Goal: Find specific page/section: Find specific page/section

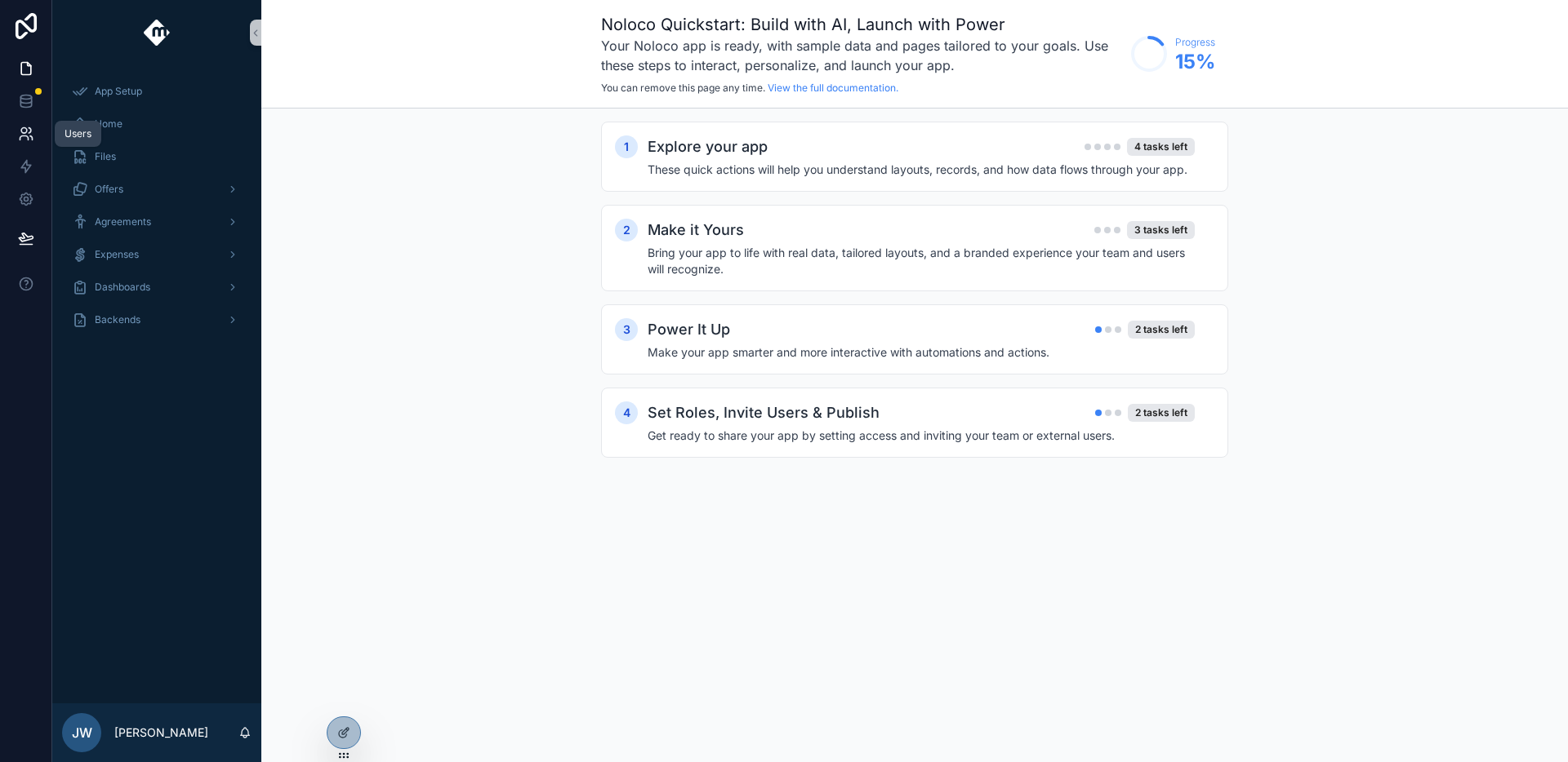
click at [29, 132] on icon at bounding box center [30, 130] width 3 height 5
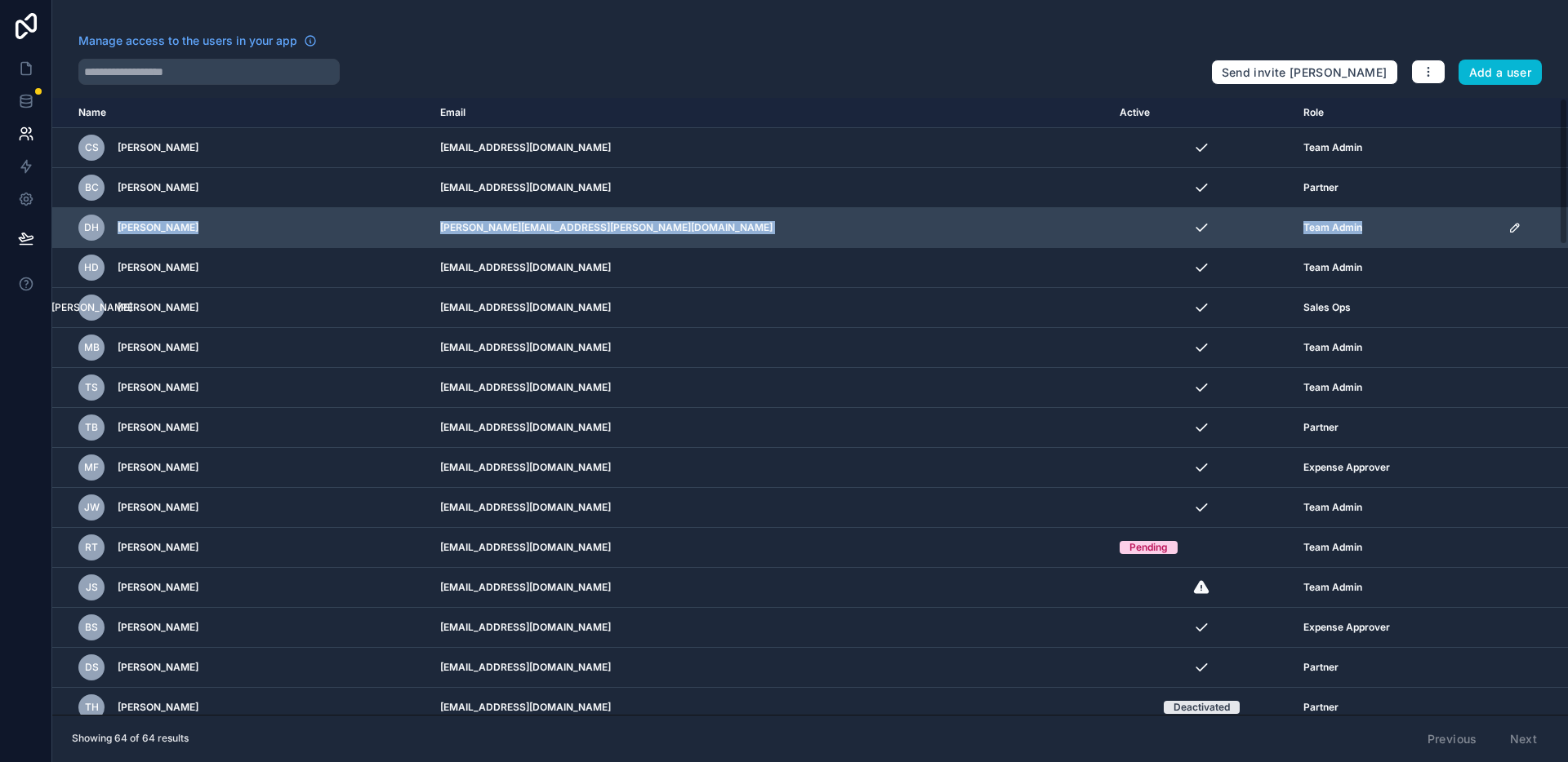
drag, startPoint x: 107, startPoint y: 225, endPoint x: 1281, endPoint y: 231, distance: 1174.0
click at [1281, 231] on tr "[PERSON_NAME] Headrick [EMAIL_ADDRESS][PERSON_NAME][DOMAIN_NAME] Team Admin" at bounding box center [810, 228] width 1516 height 40
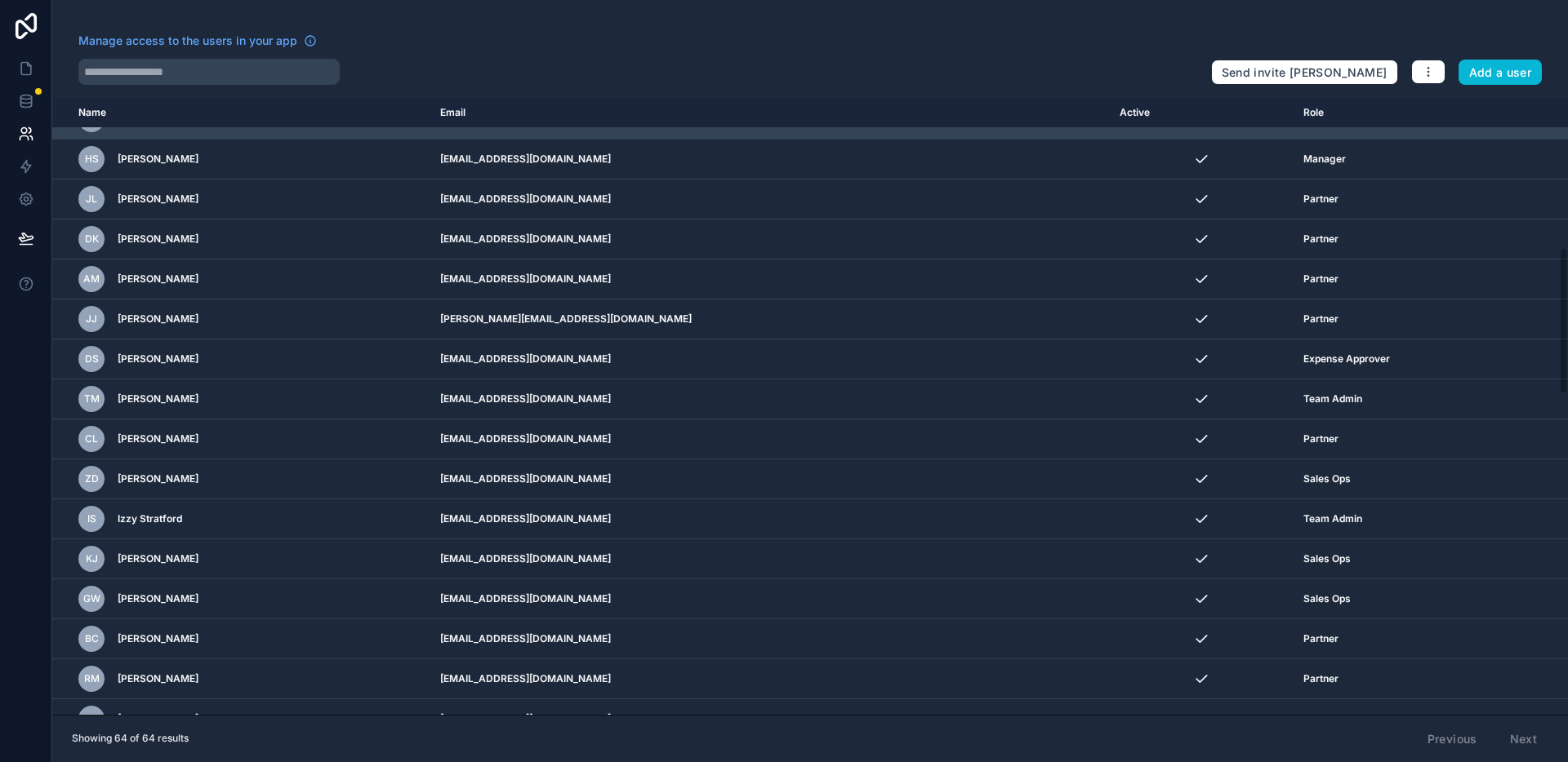
scroll to position [630, 0]
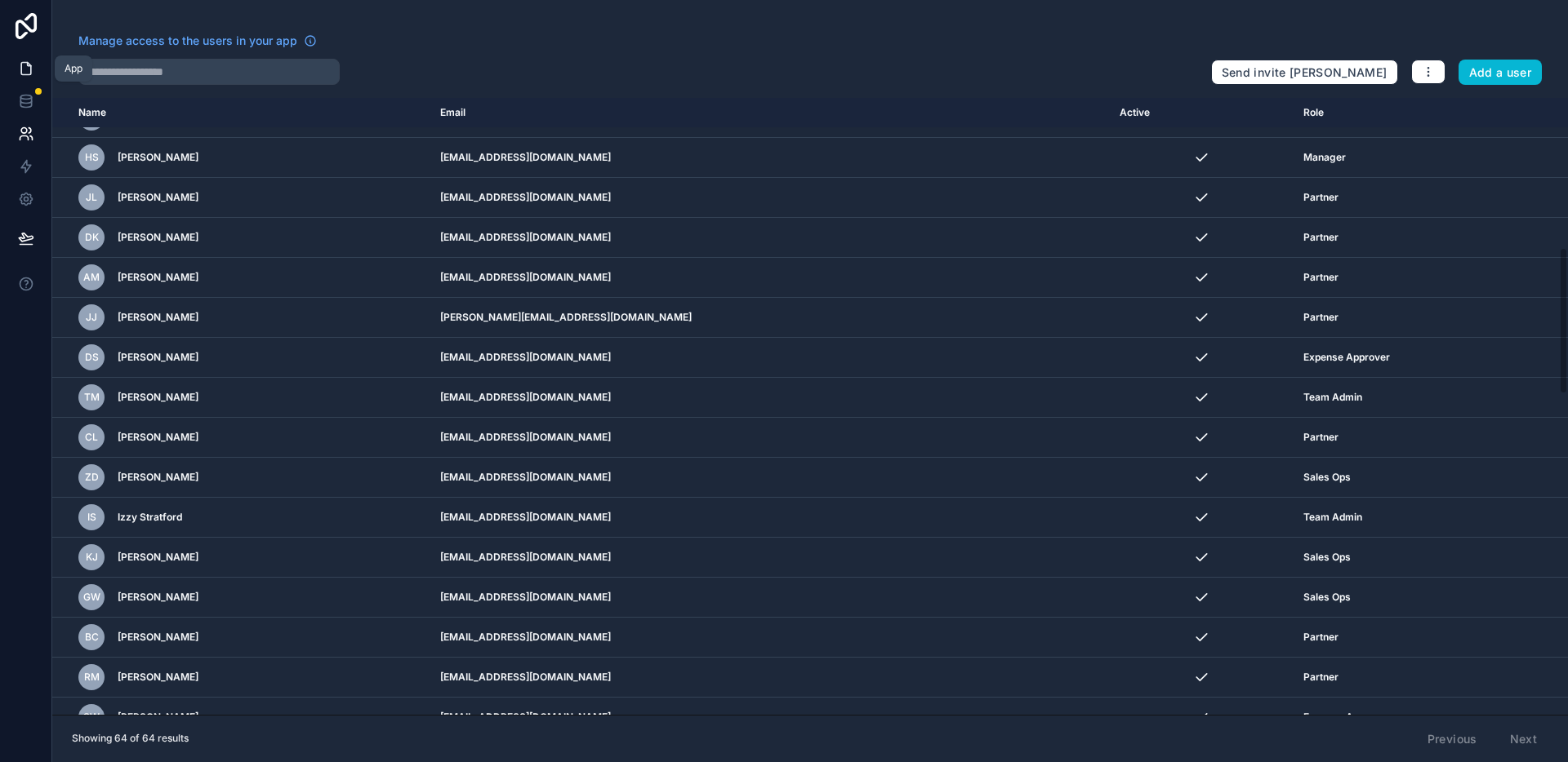
click at [26, 73] on icon at bounding box center [26, 68] width 16 height 16
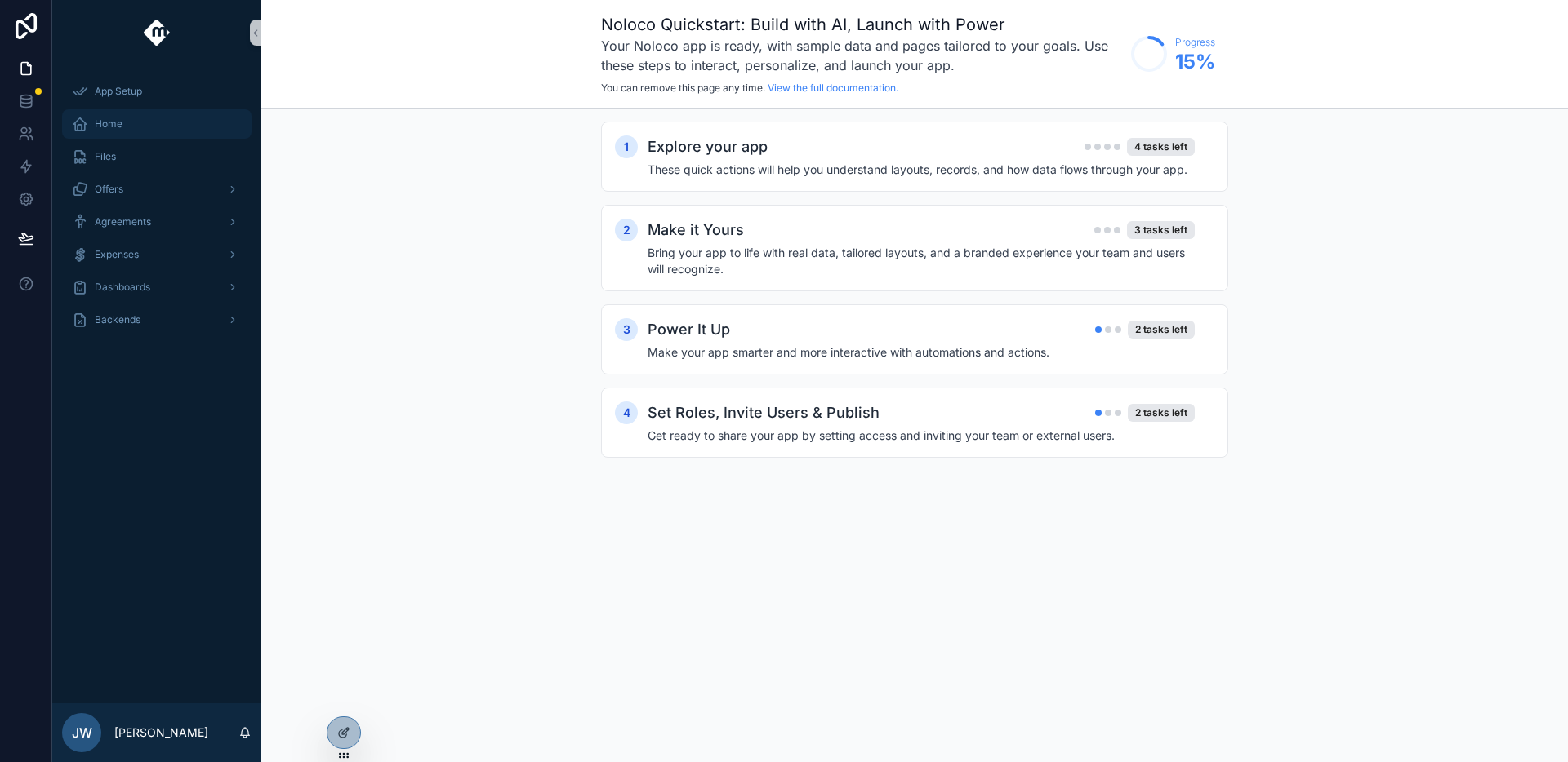
click at [142, 122] on div "Home" at bounding box center [157, 123] width 169 height 26
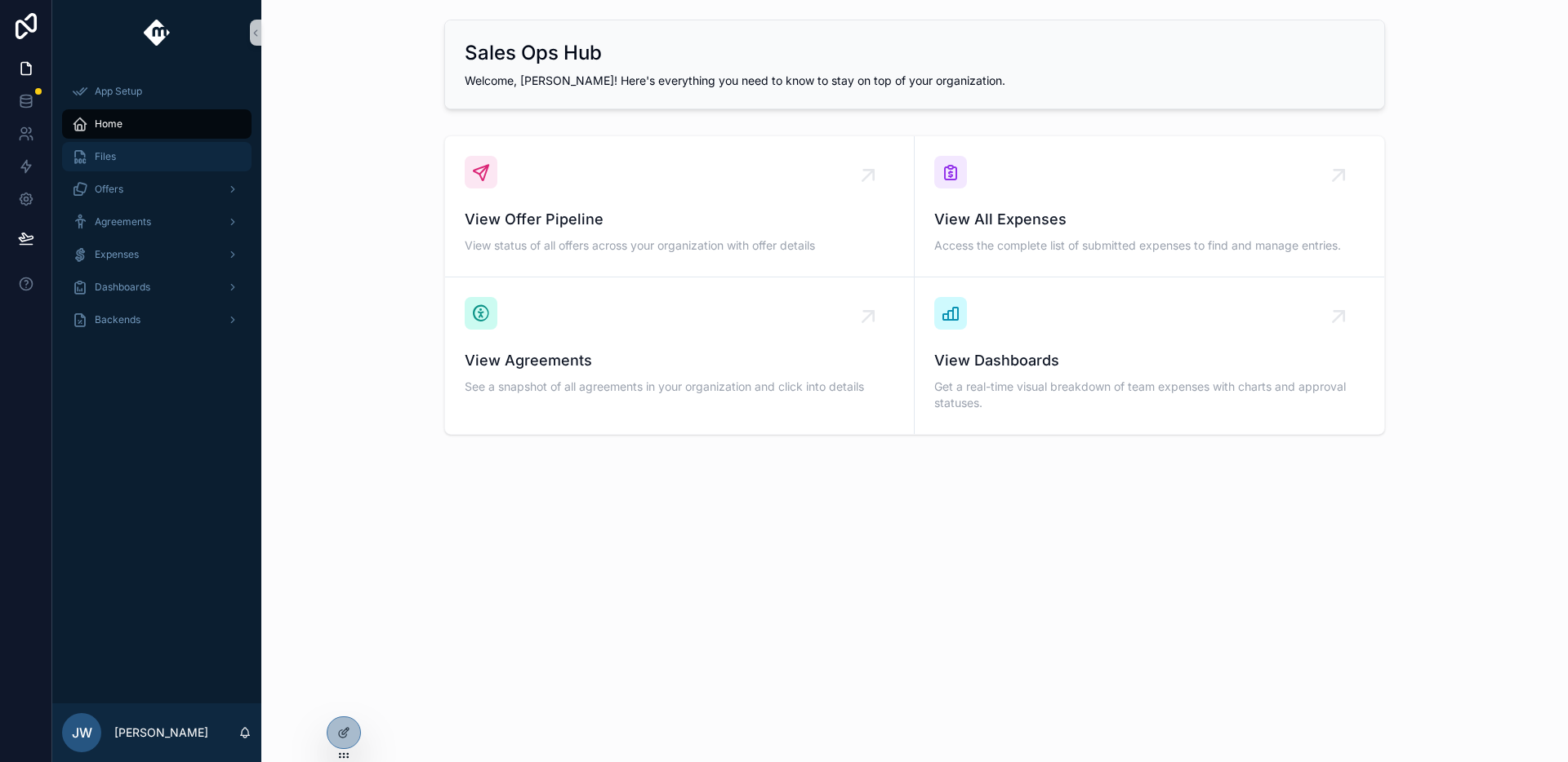
click at [147, 156] on div "Files" at bounding box center [157, 156] width 169 height 26
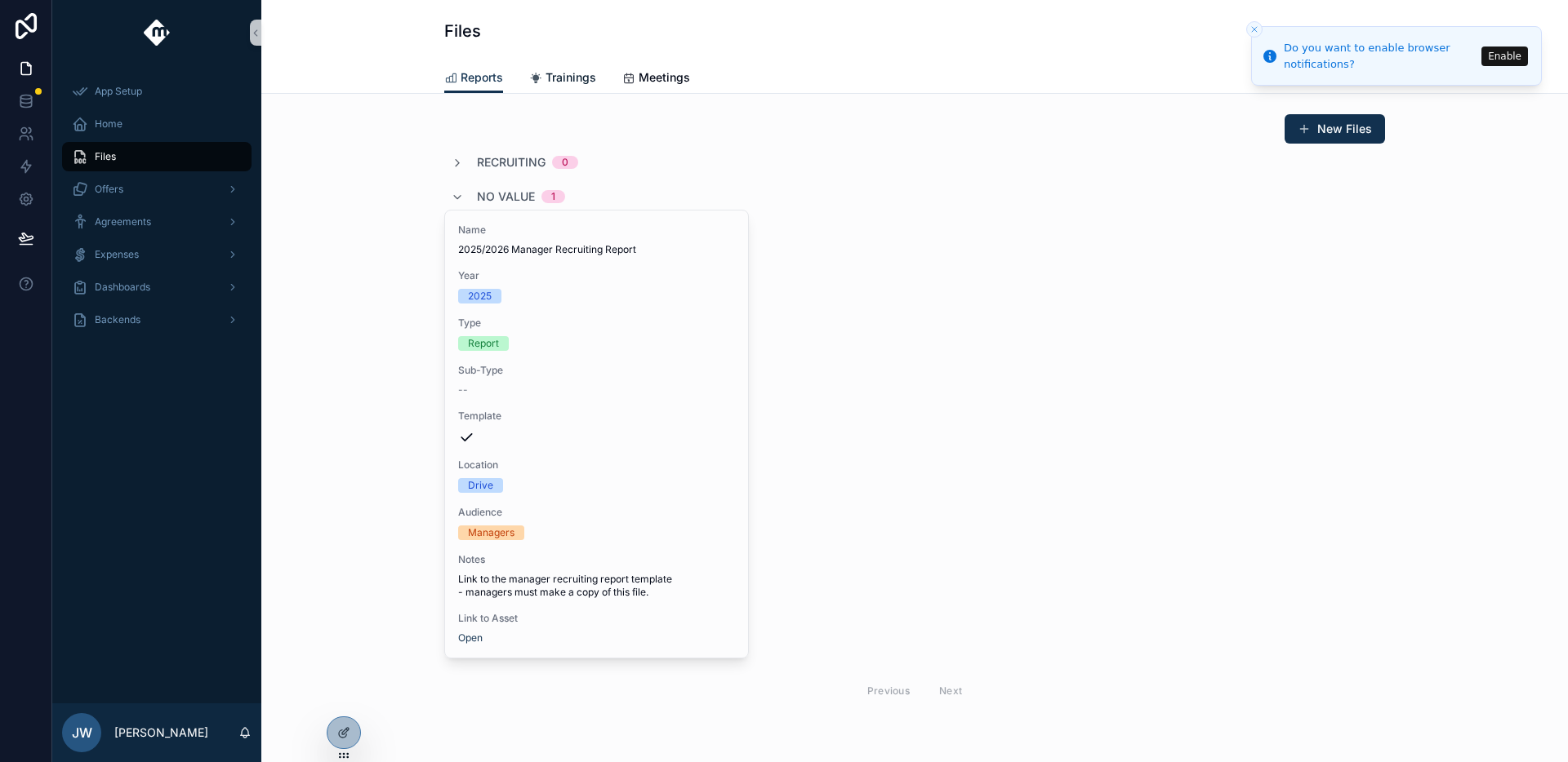
click at [561, 81] on span "Trainings" at bounding box center [570, 77] width 50 height 16
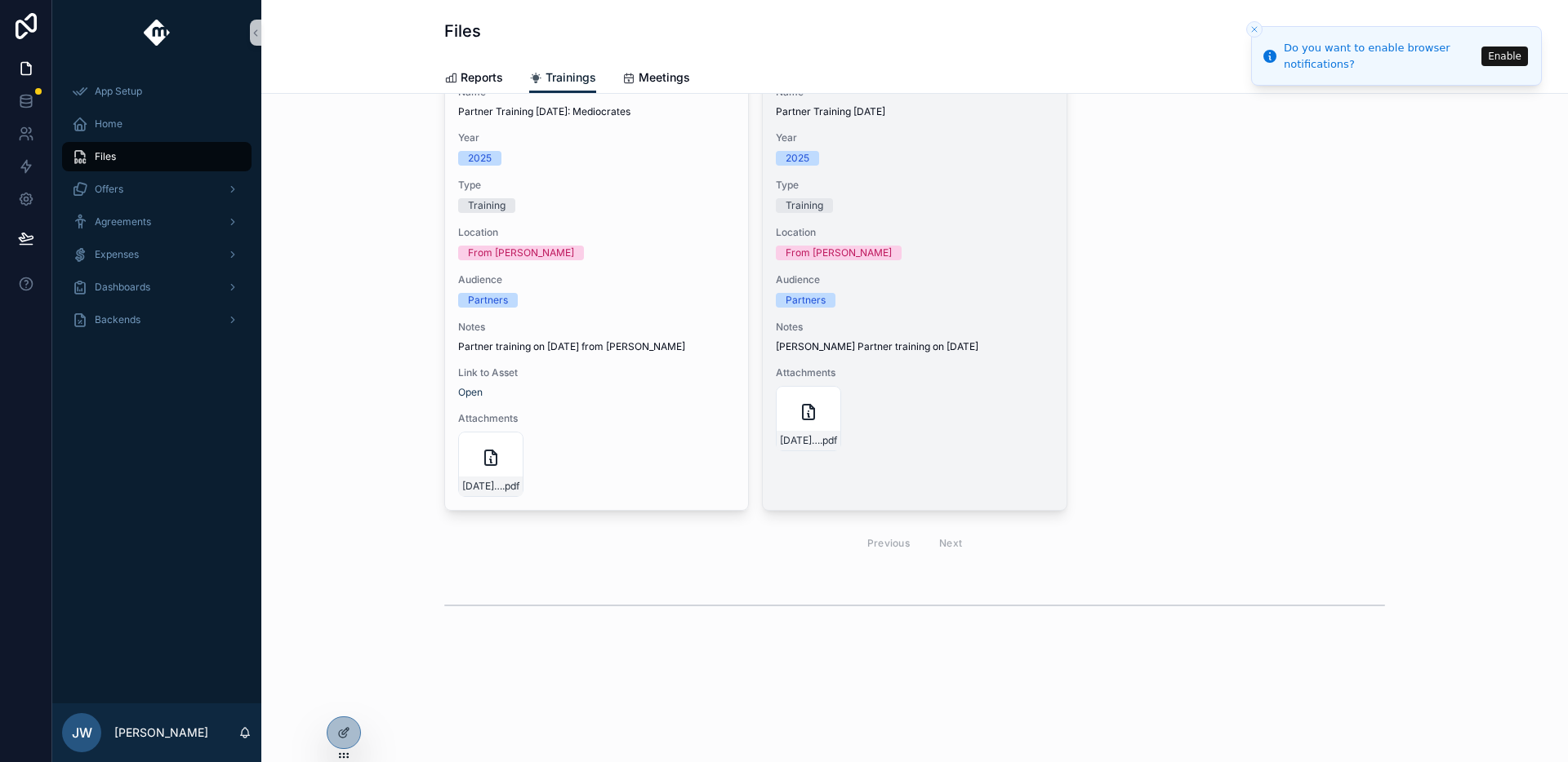
scroll to position [620, 0]
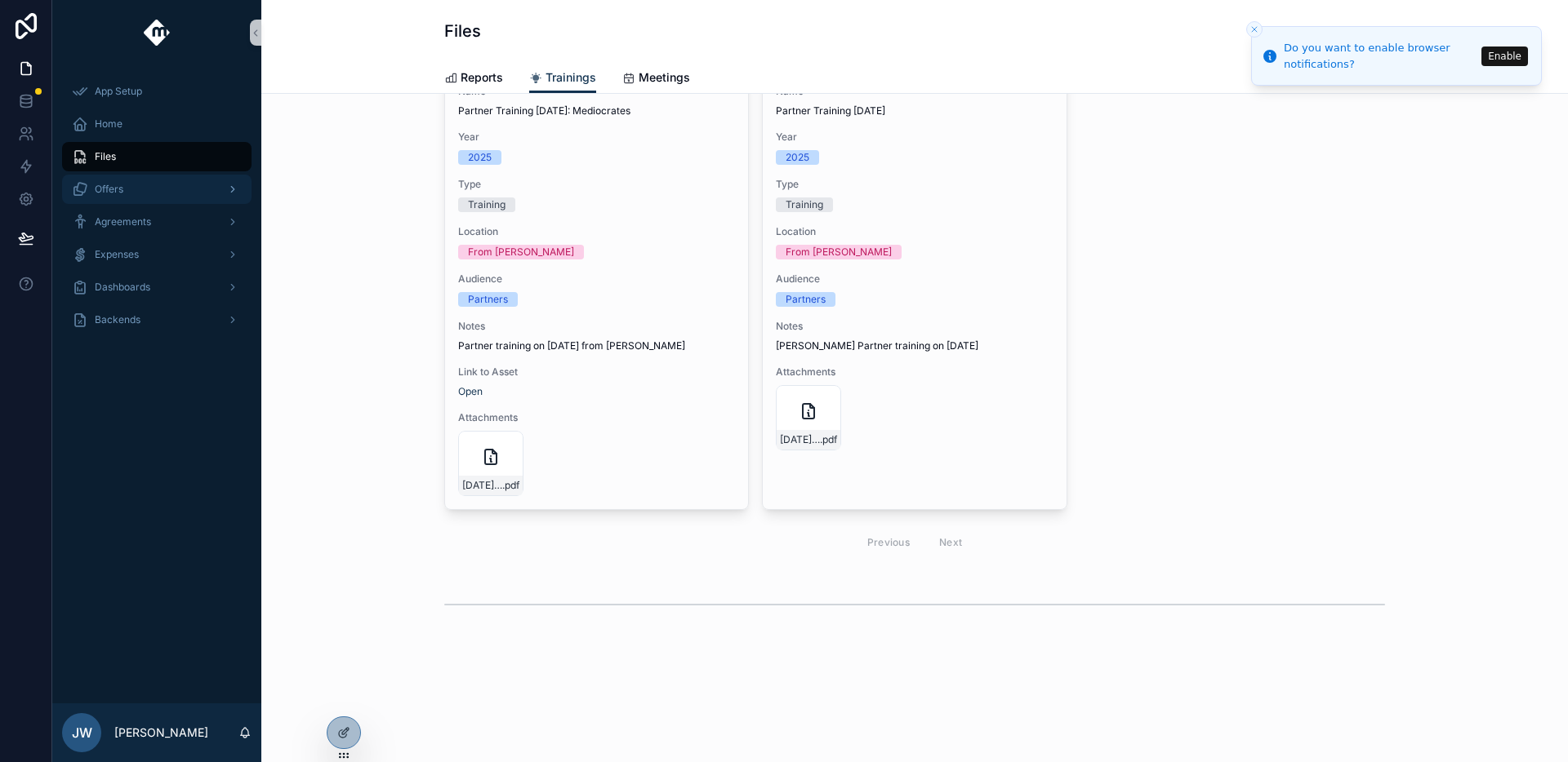
click at [152, 198] on div "Offers" at bounding box center [157, 189] width 169 height 26
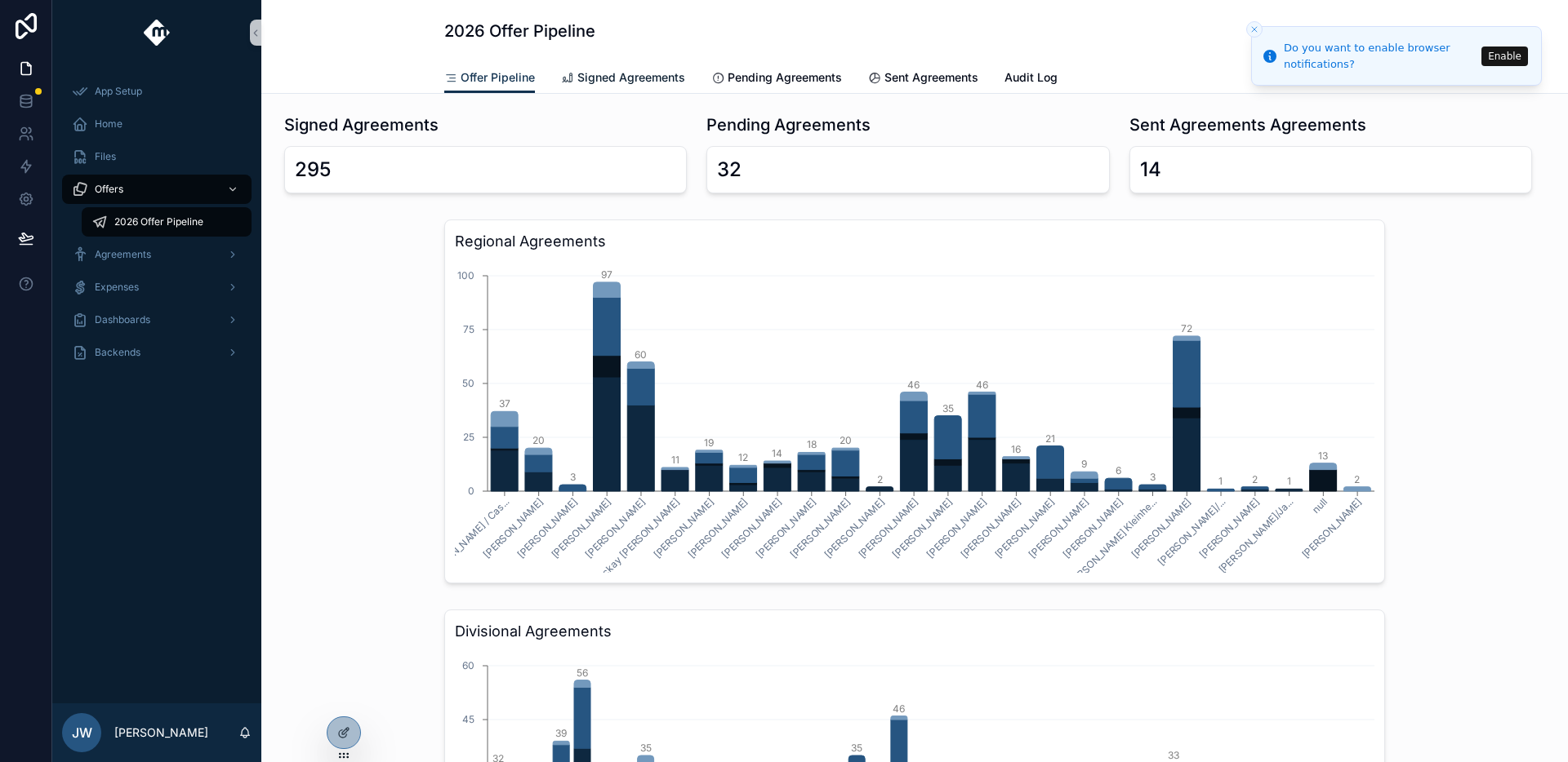
click at [625, 85] on span "Signed Agreements" at bounding box center [632, 77] width 108 height 16
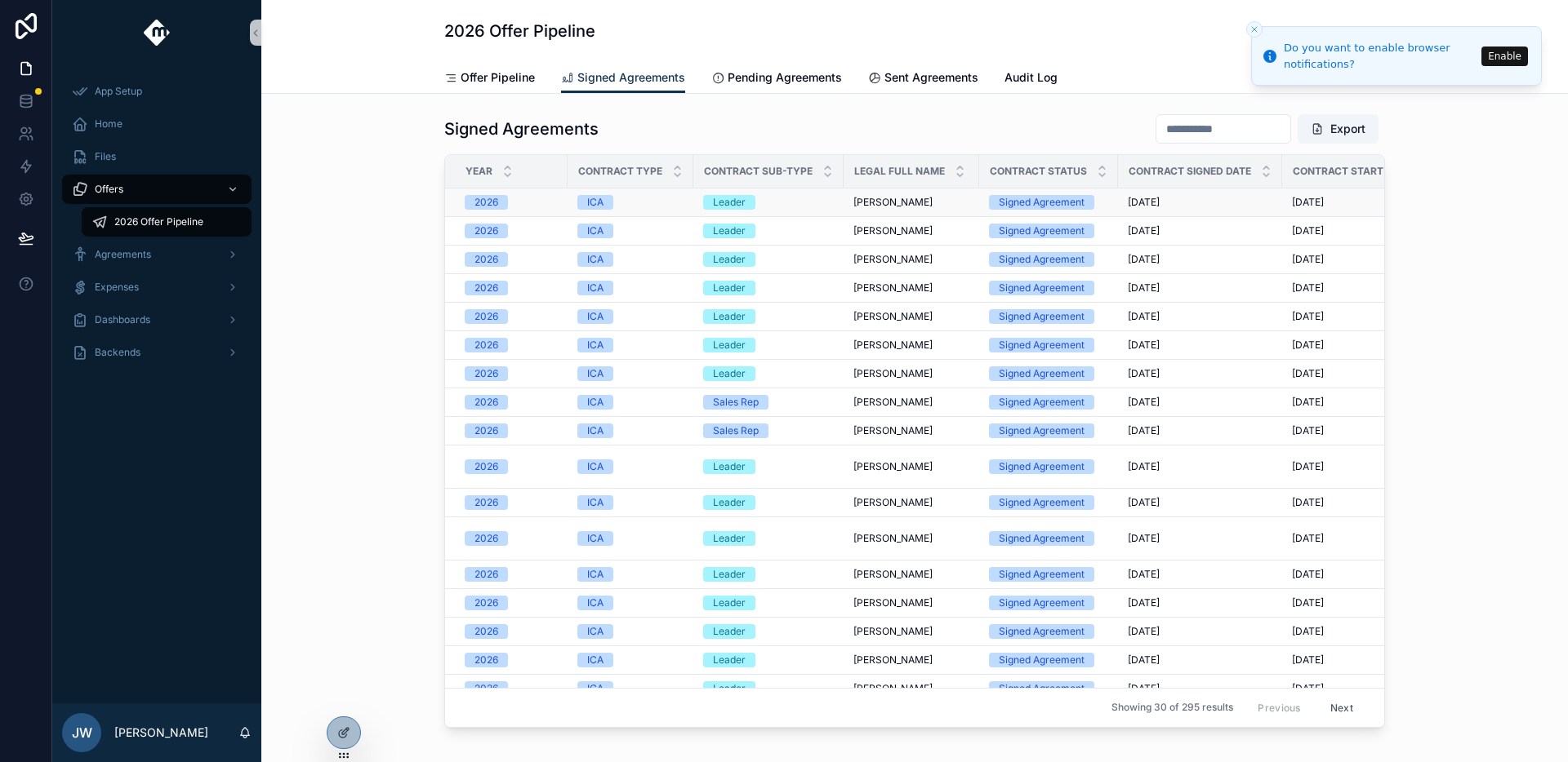
click at [918, 206] on div "[PERSON_NAME] [PERSON_NAME]" at bounding box center [911, 202] width 116 height 13
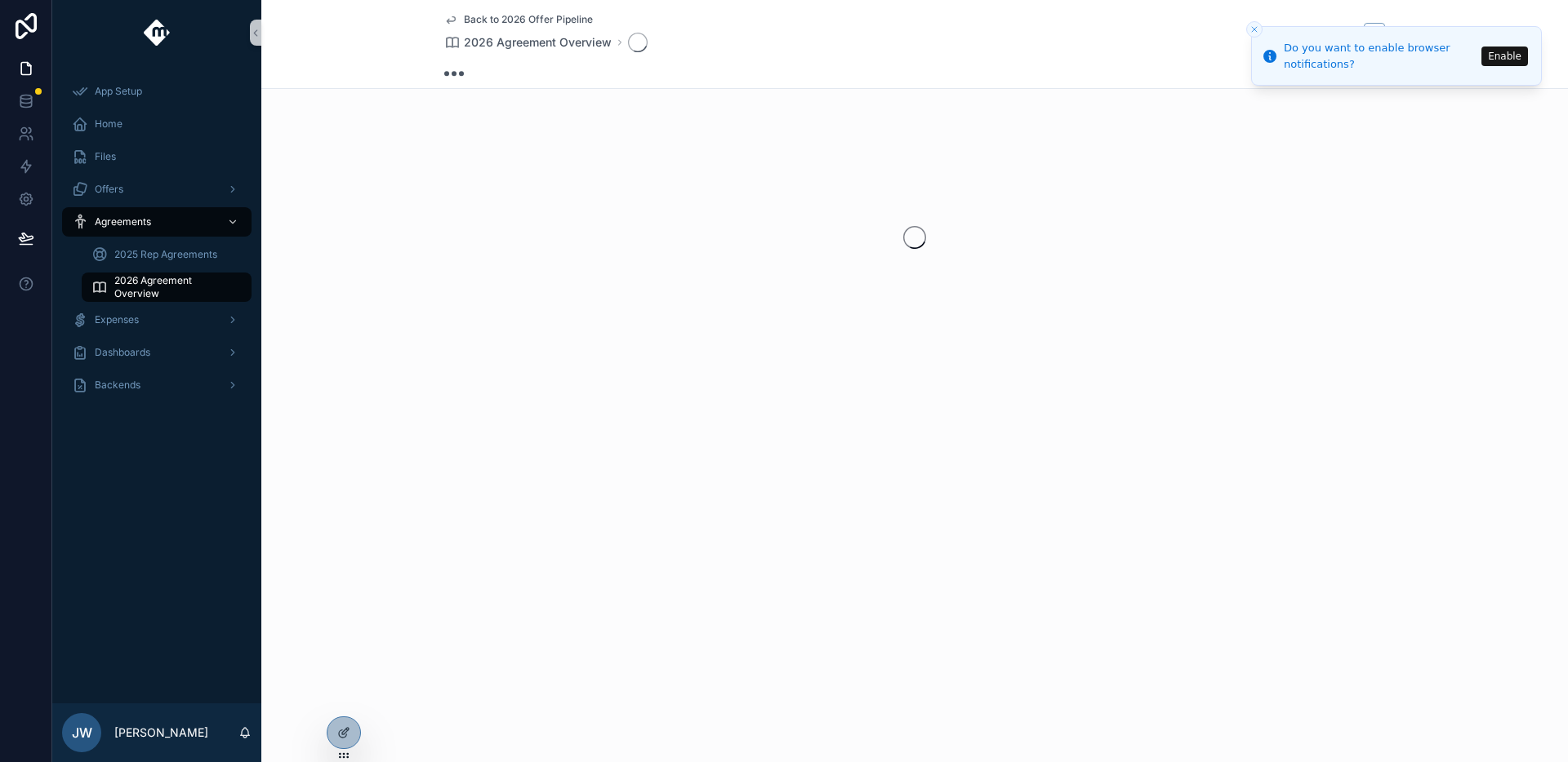
click at [1249, 27] on icon "Close toast" at bounding box center [1253, 29] width 10 height 10
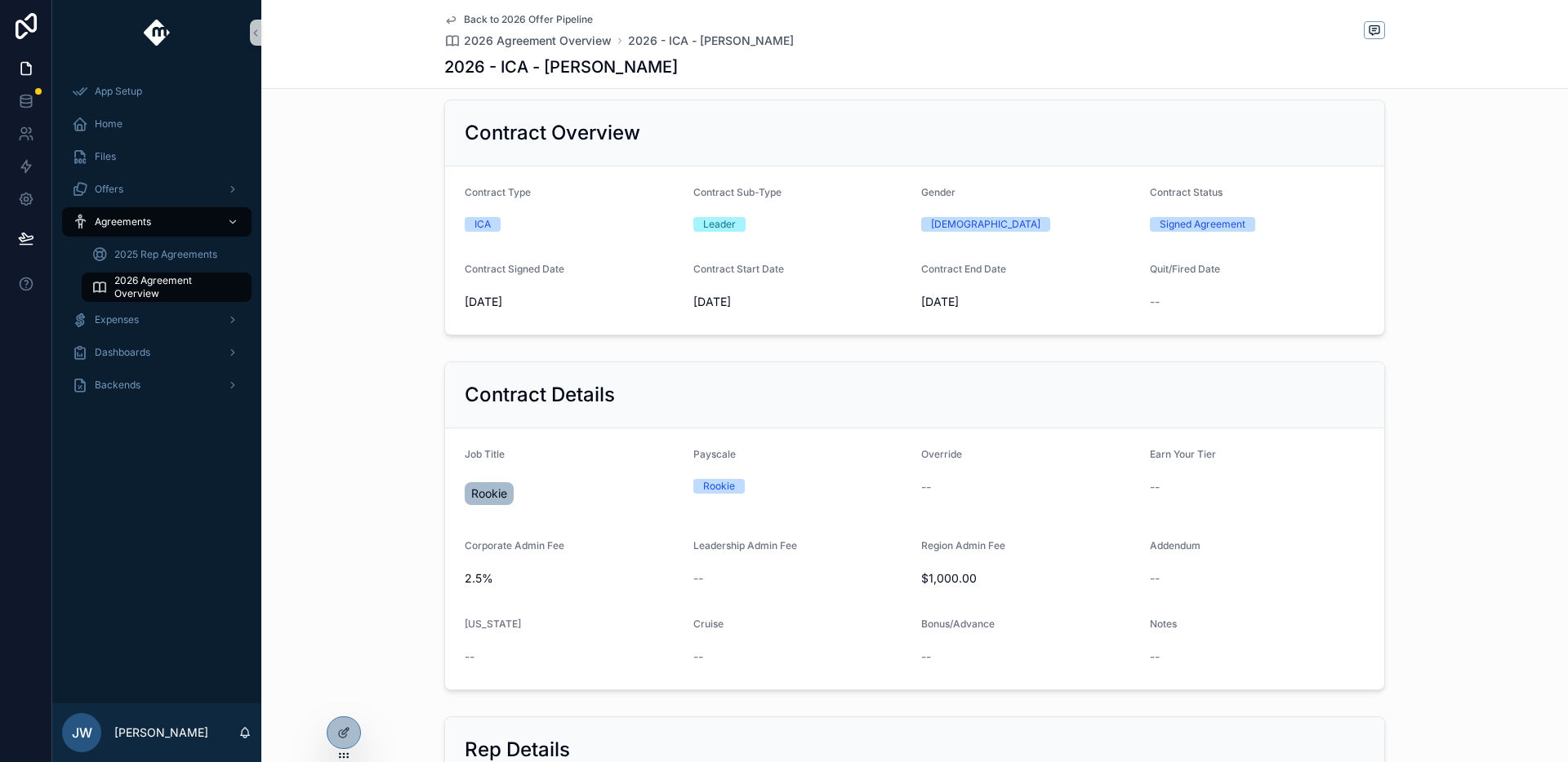
scroll to position [72, 0]
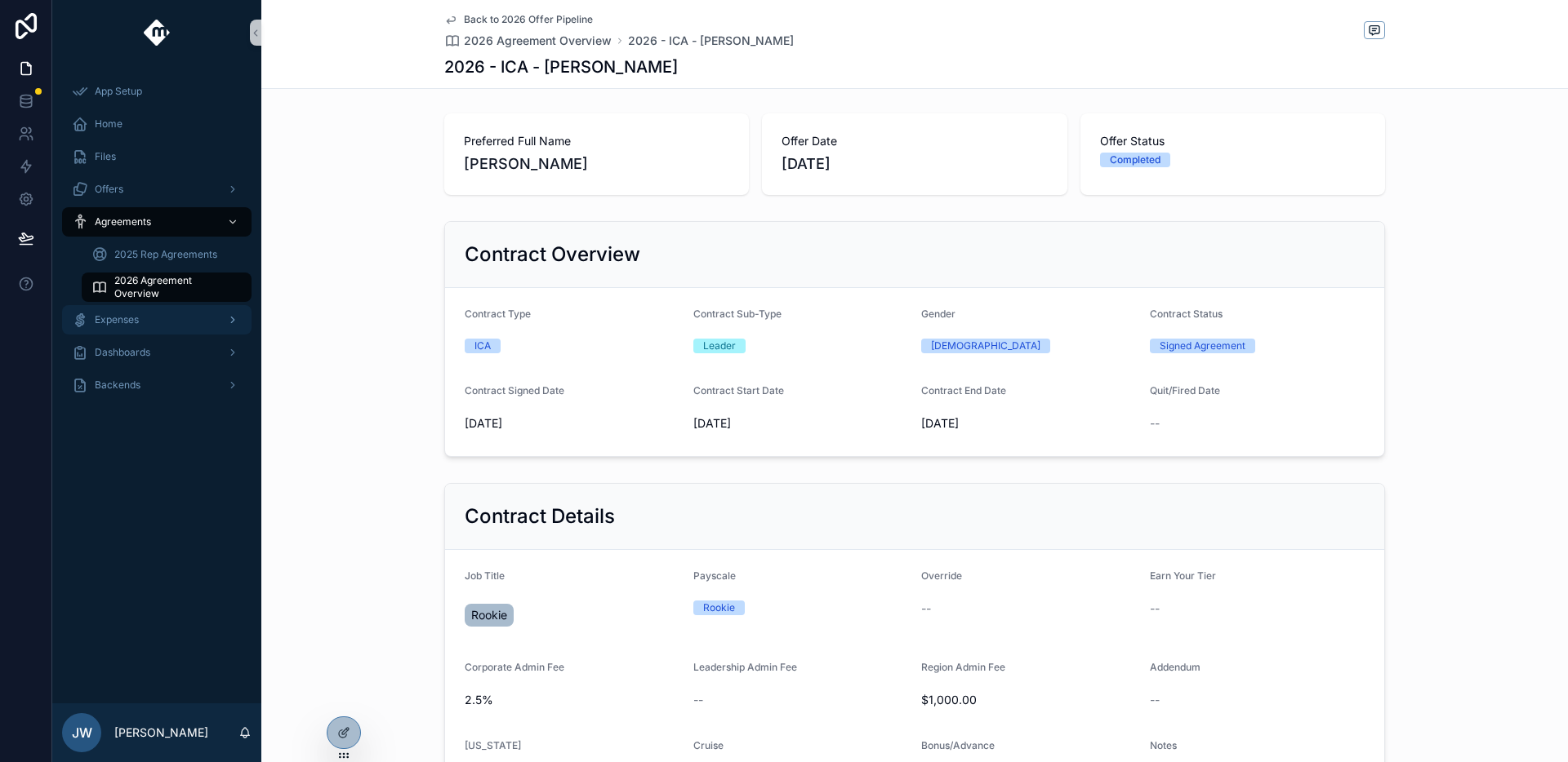
click at [181, 327] on div "Expenses" at bounding box center [157, 320] width 169 height 26
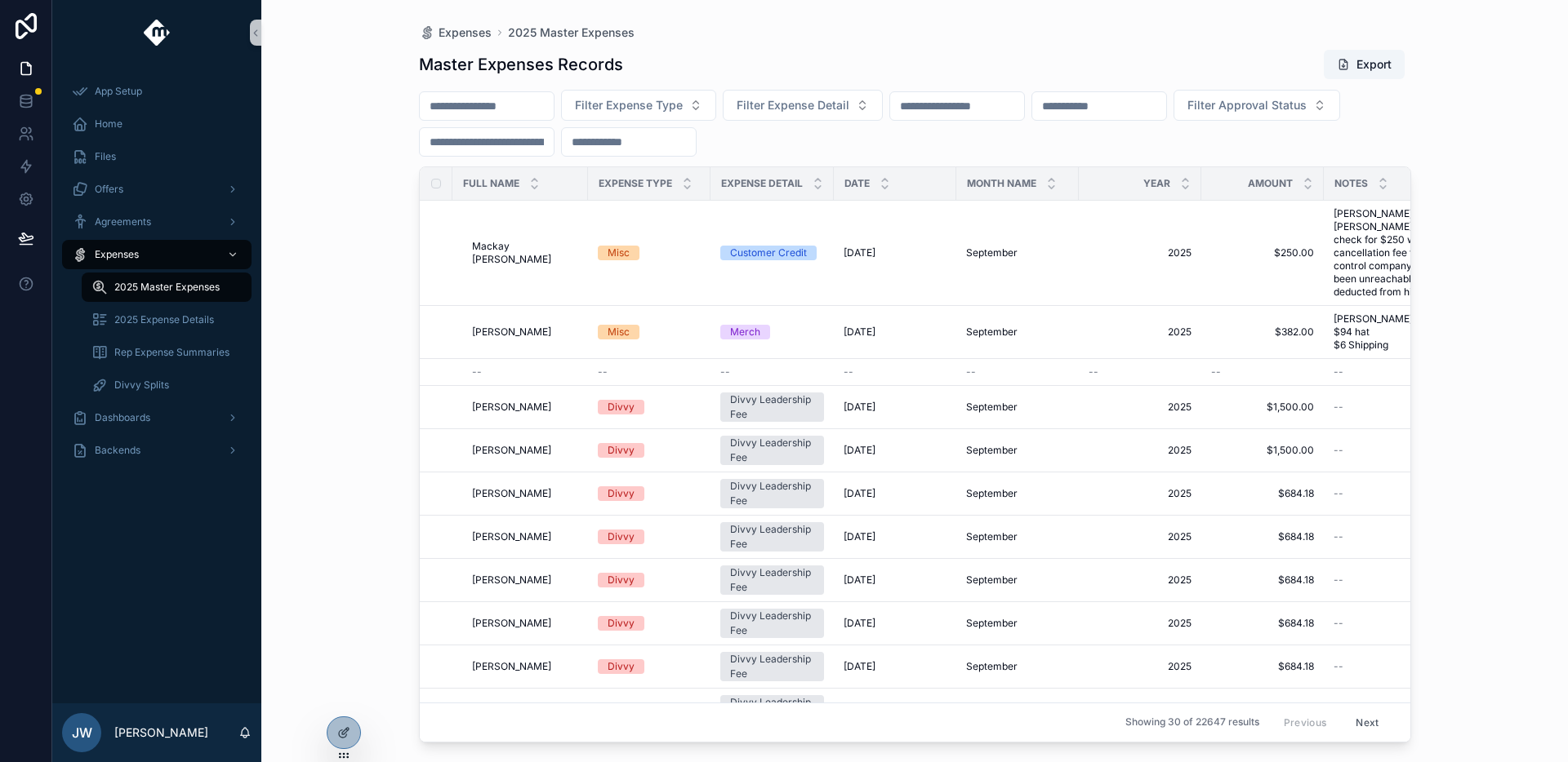
click at [369, 41] on div "Expenses 2025 Master Expenses Master Expenses Records Export Filter Expense Typ…" at bounding box center [915, 381] width 1307 height 762
click at [26, 100] on icon at bounding box center [26, 101] width 16 height 16
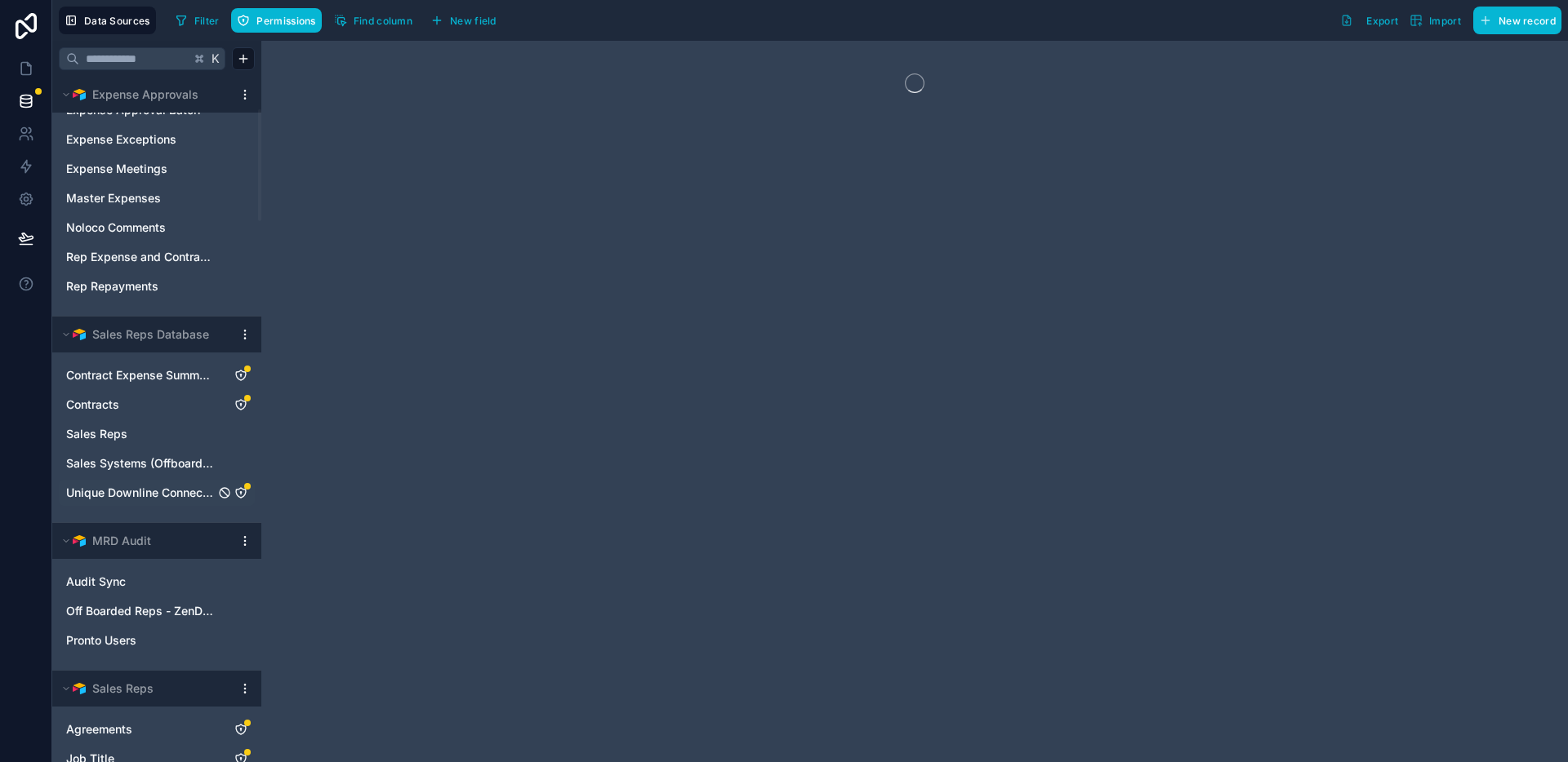
scroll to position [258, 0]
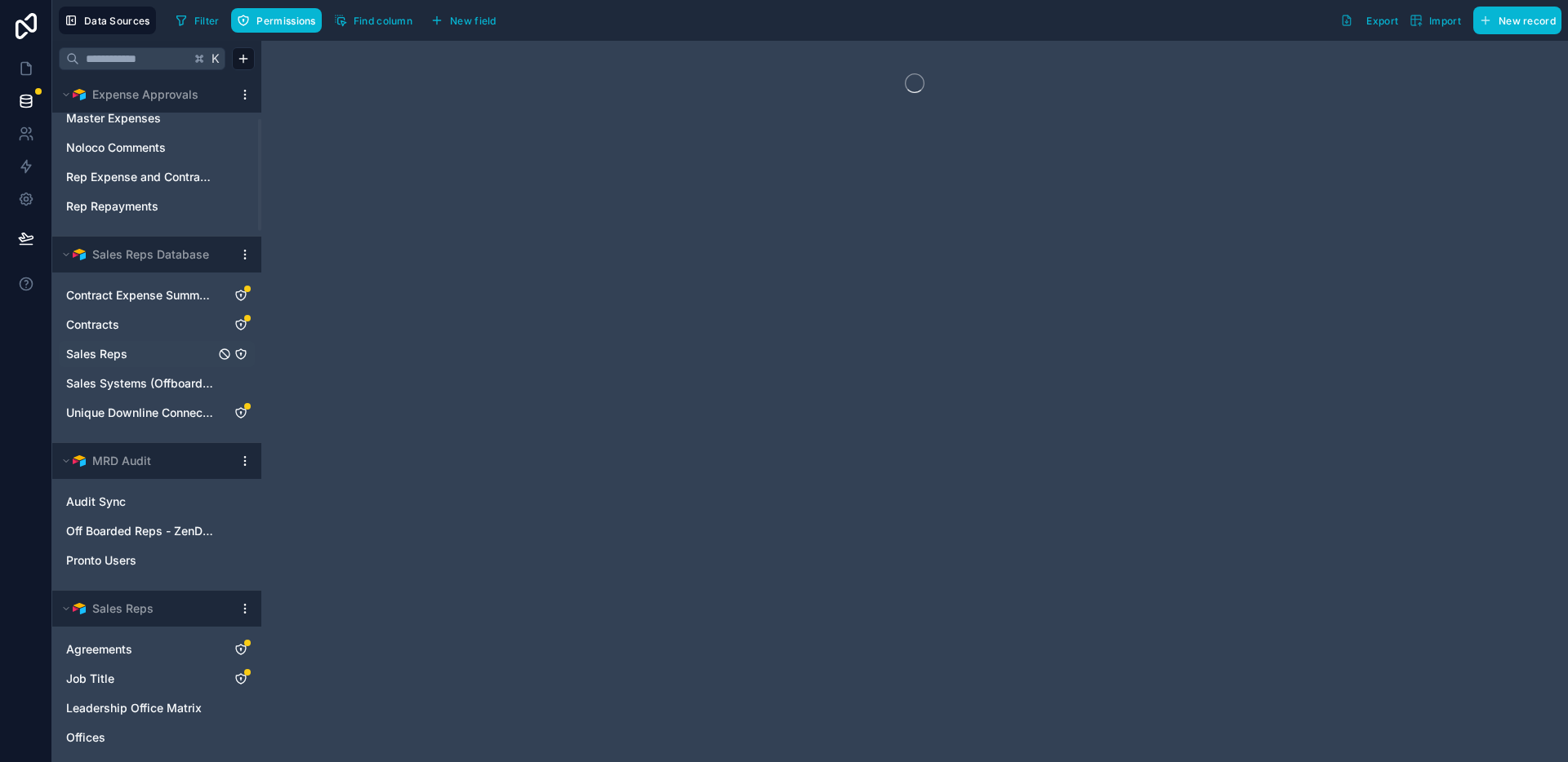
click at [125, 349] on span "Sales Reps" at bounding box center [96, 354] width 61 height 16
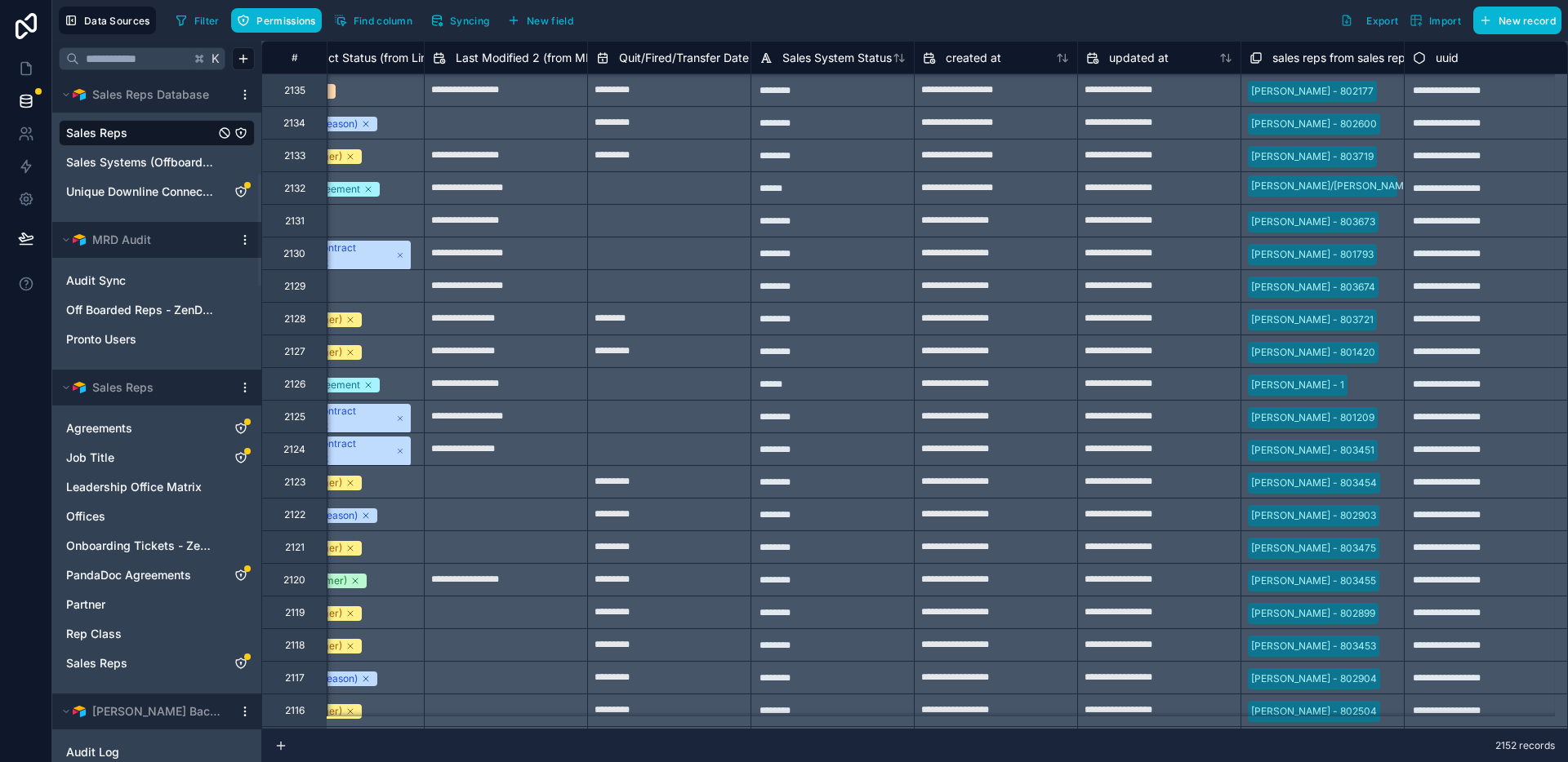
scroll to position [596, 0]
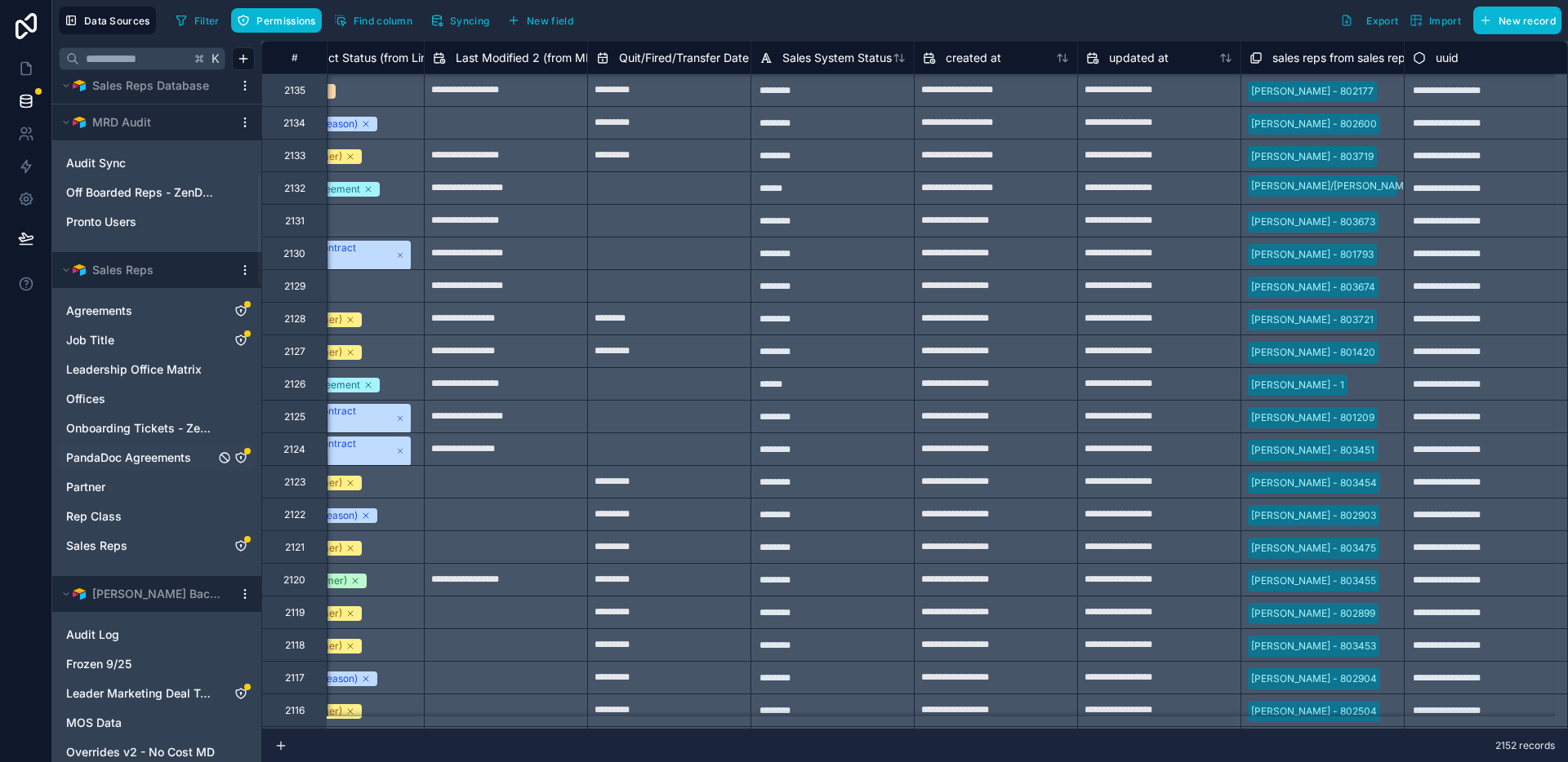
click at [121, 458] on span "PandaDoc Agreements" at bounding box center [128, 458] width 125 height 16
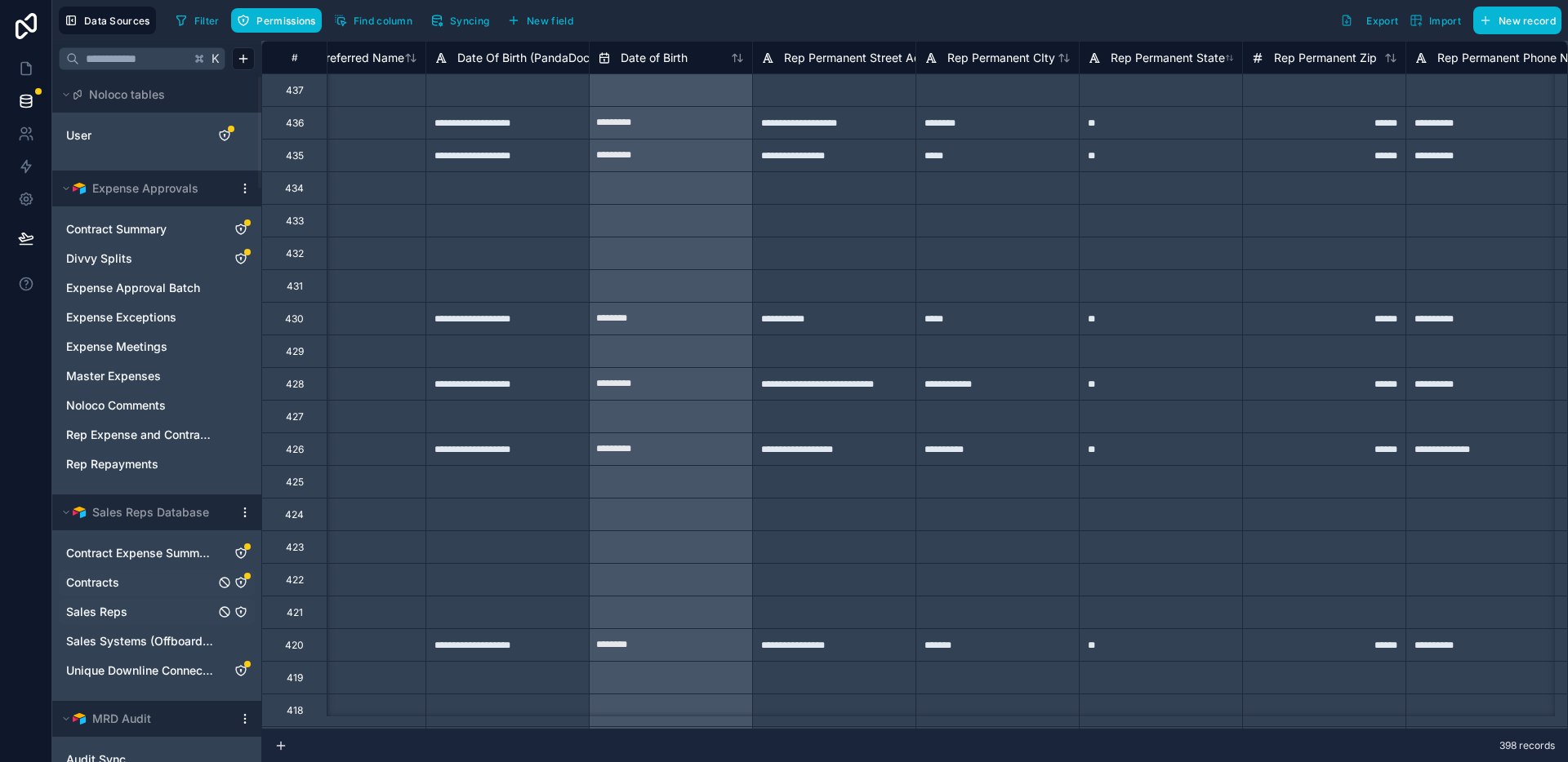
click at [109, 584] on span "Contracts" at bounding box center [92, 583] width 53 height 16
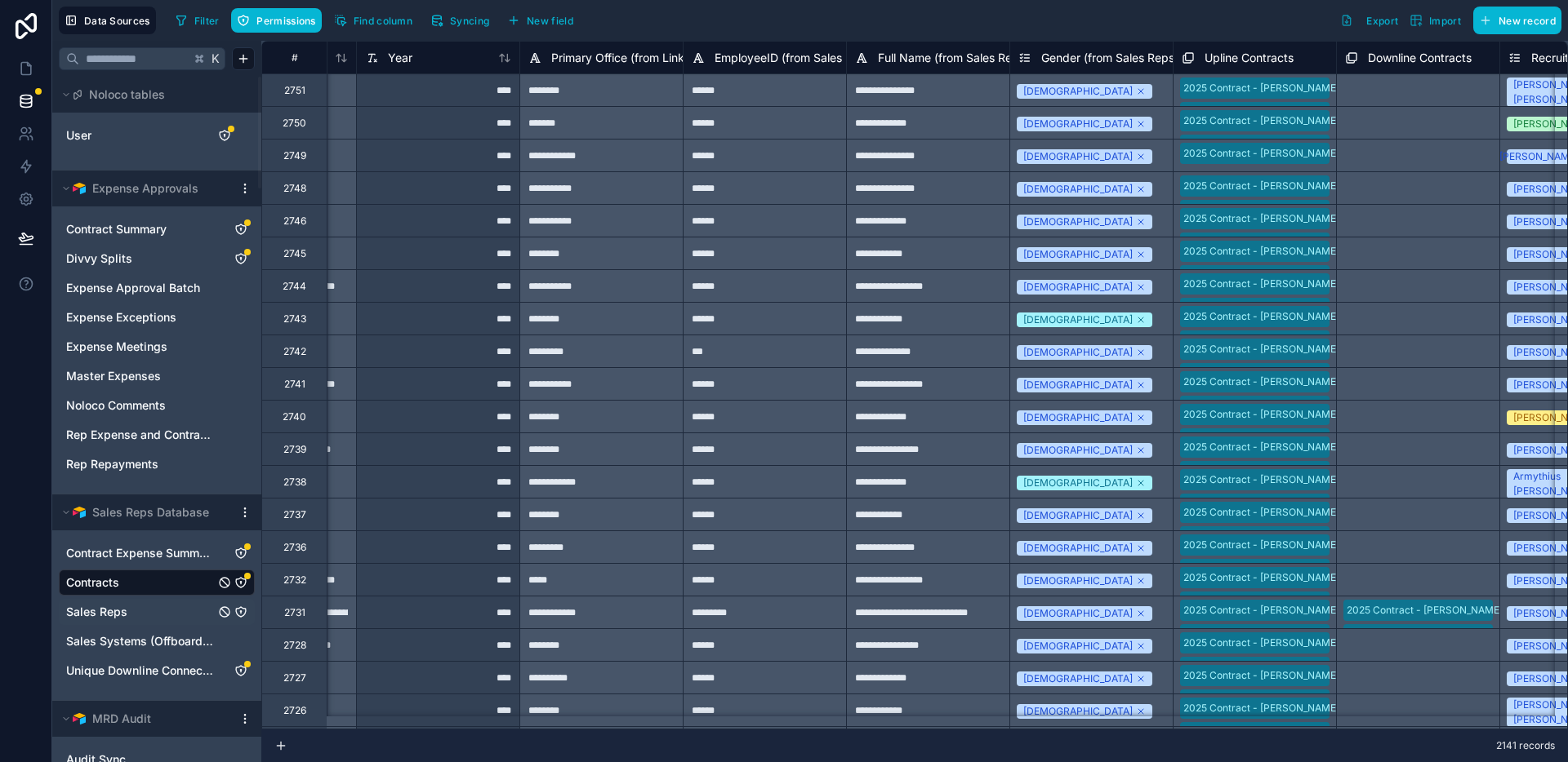
scroll to position [0, 49]
